Goal: Check status: Check status

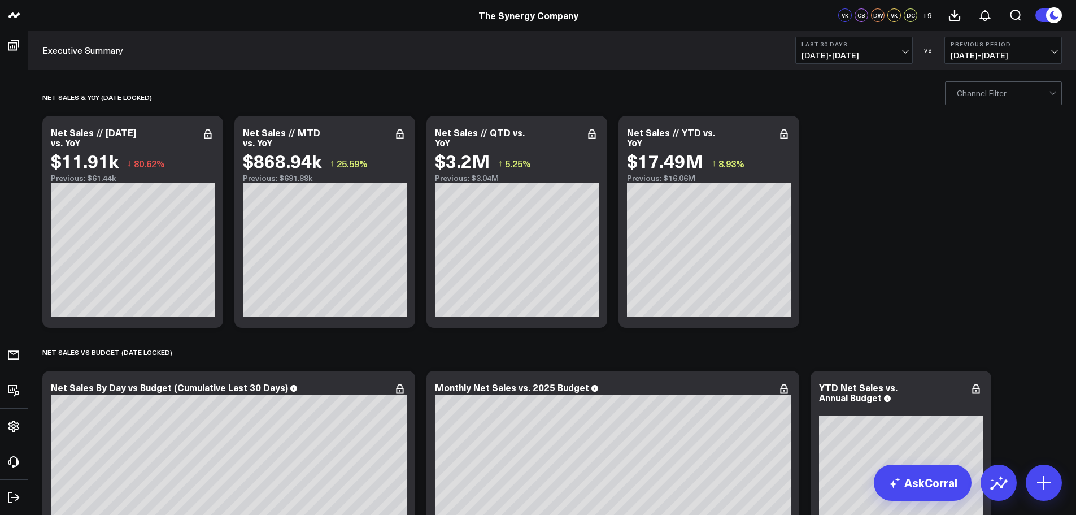
click at [902, 57] on span "[DATE] - [DATE]" at bounding box center [854, 55] width 105 height 9
click at [823, 230] on link "Last Month" at bounding box center [854, 228] width 116 height 21
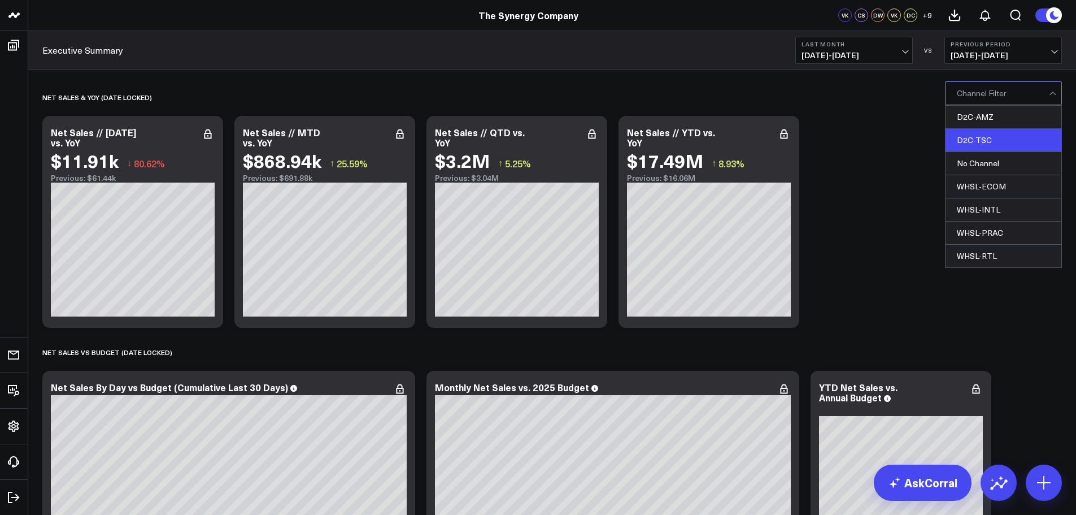
click at [977, 142] on div "D2C-TSC" at bounding box center [1004, 140] width 116 height 23
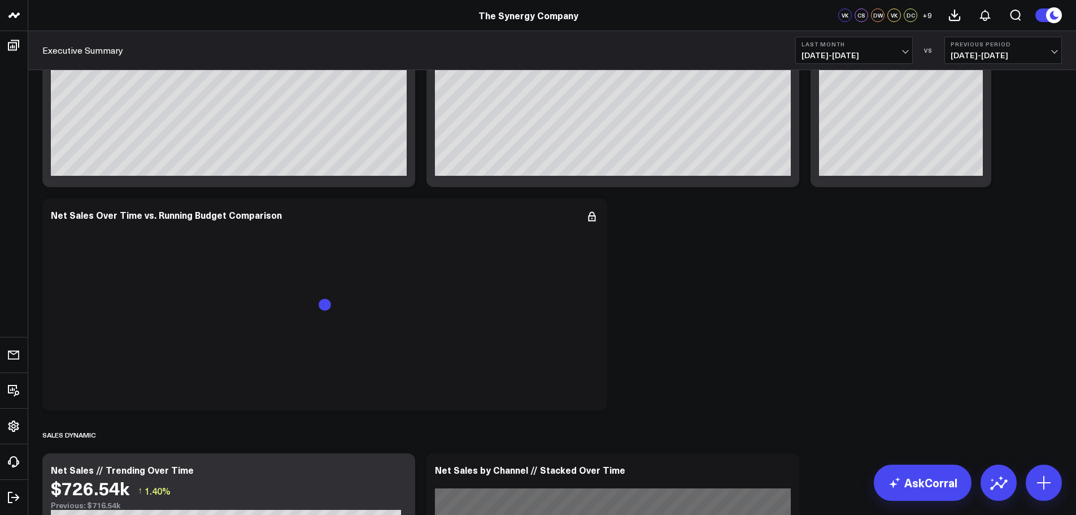
scroll to position [339, 0]
